Goal: Register for event/course

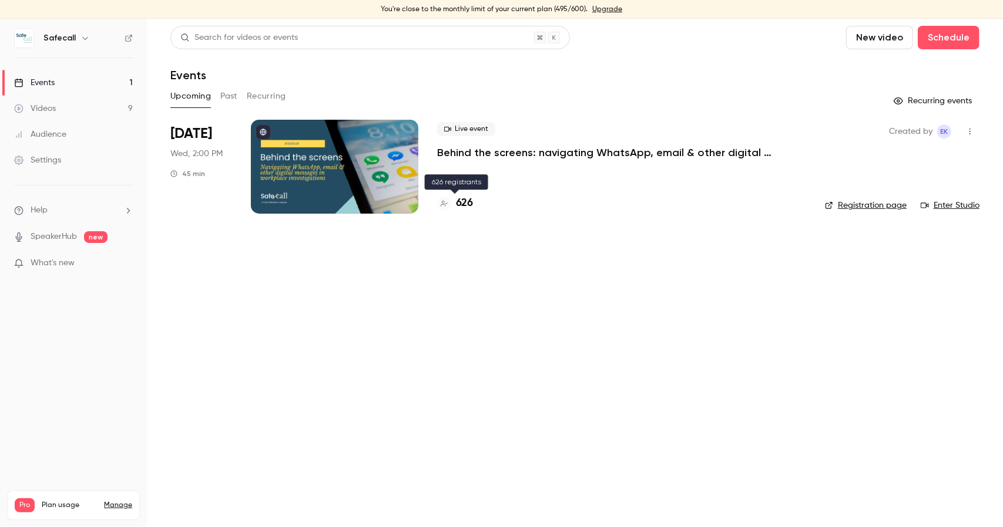
click at [466, 203] on h4 "626" at bounding box center [464, 204] width 17 height 16
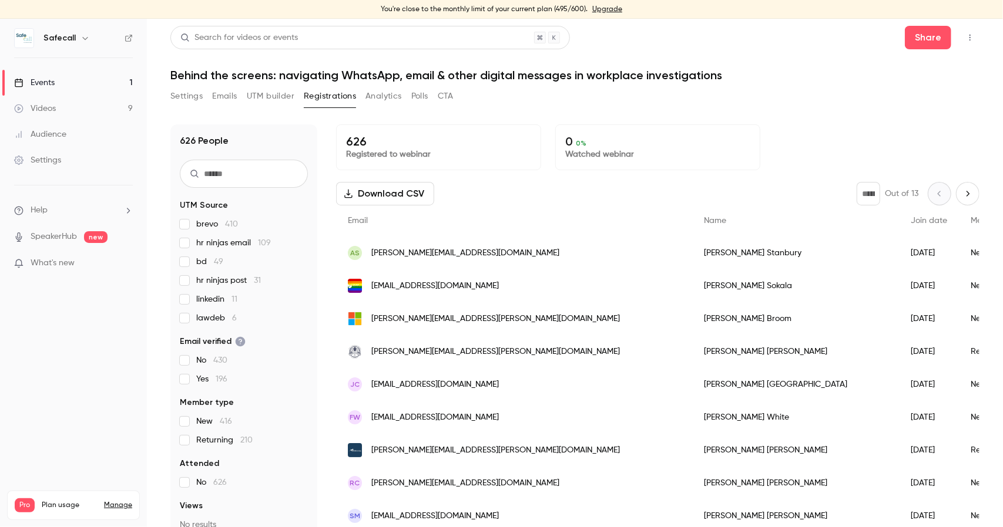
click at [51, 85] on div "Events" at bounding box center [34, 83] width 41 height 12
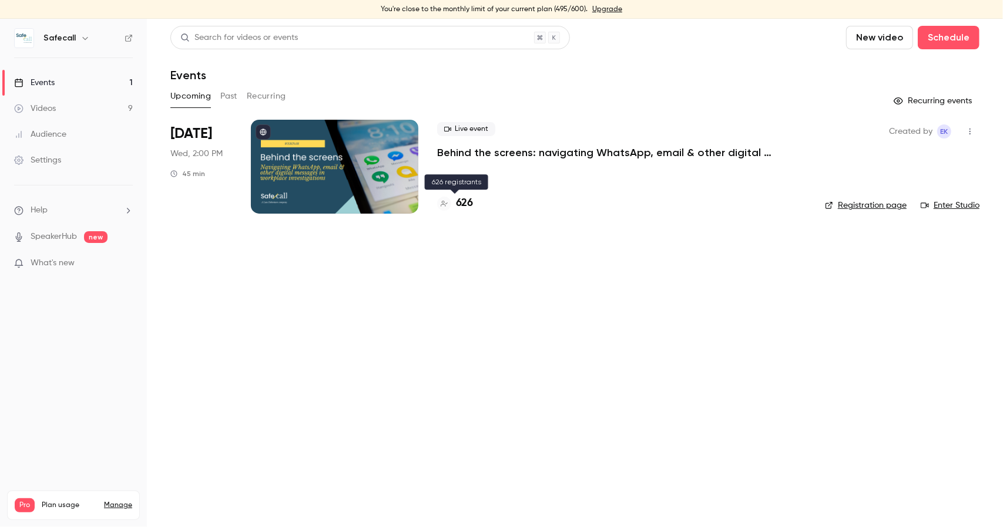
click at [460, 207] on h4 "626" at bounding box center [464, 204] width 17 height 16
